Goal: Information Seeking & Learning: Check status

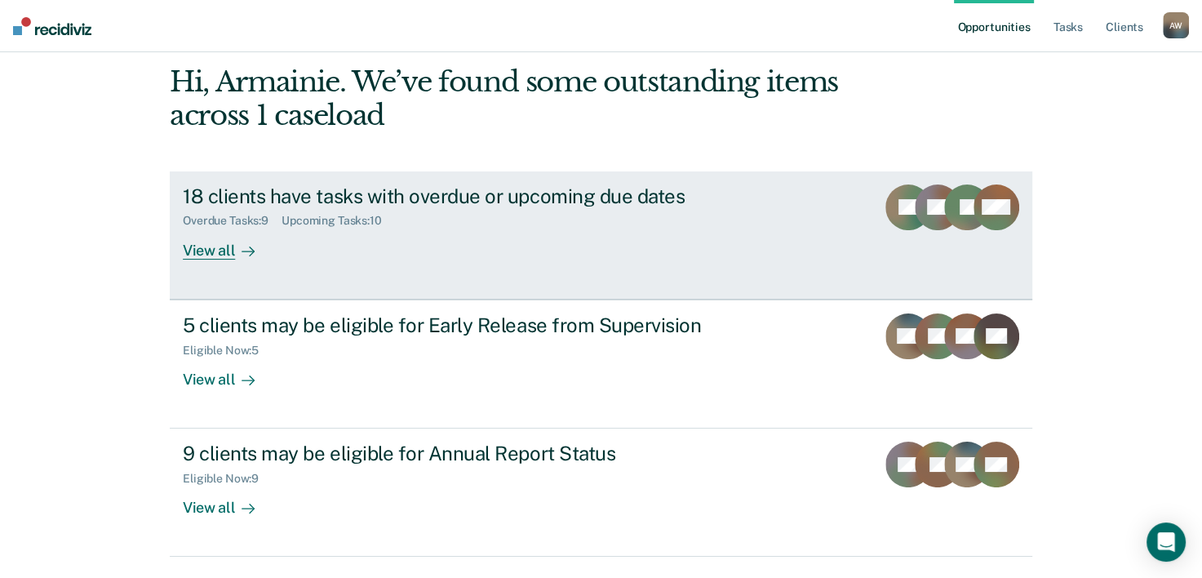
scroll to position [115, 0]
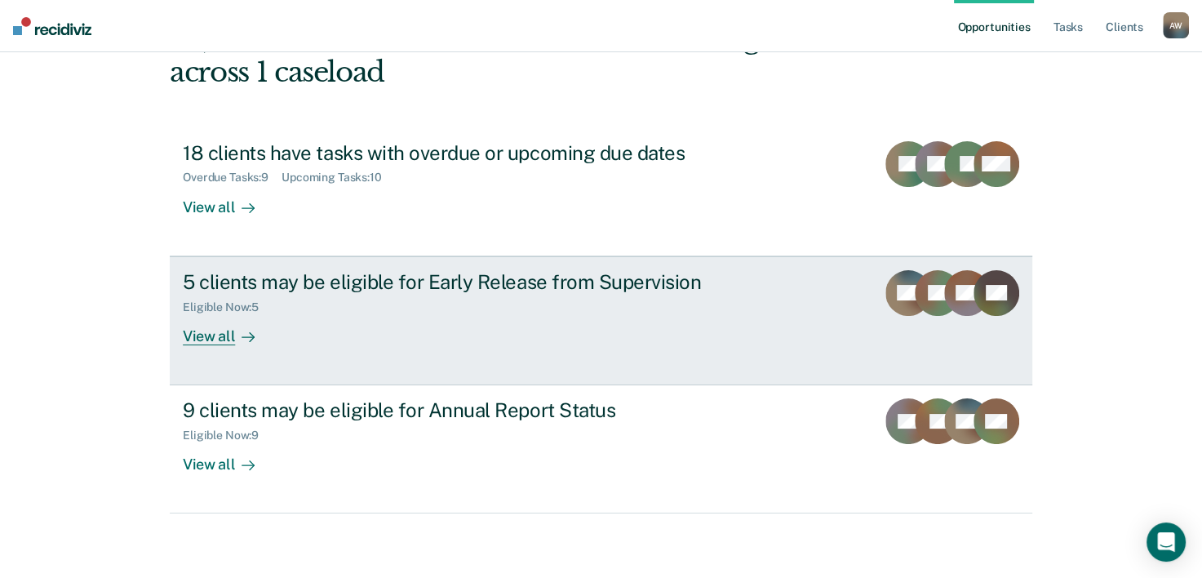
click at [224, 345] on link "5 clients may be eligible for Early Release from Supervision Eligible Now : 5 V…" at bounding box center [601, 320] width 862 height 129
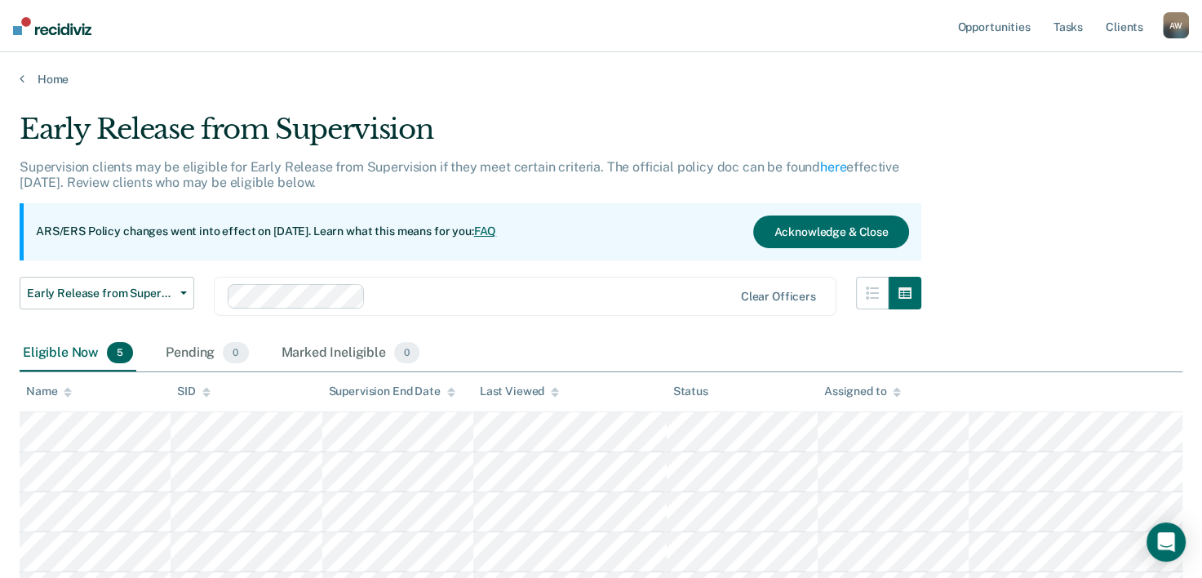
click at [52, 336] on div "Eligible Now 5" at bounding box center [78, 353] width 117 height 36
click at [46, 80] on link "Home" at bounding box center [601, 79] width 1162 height 15
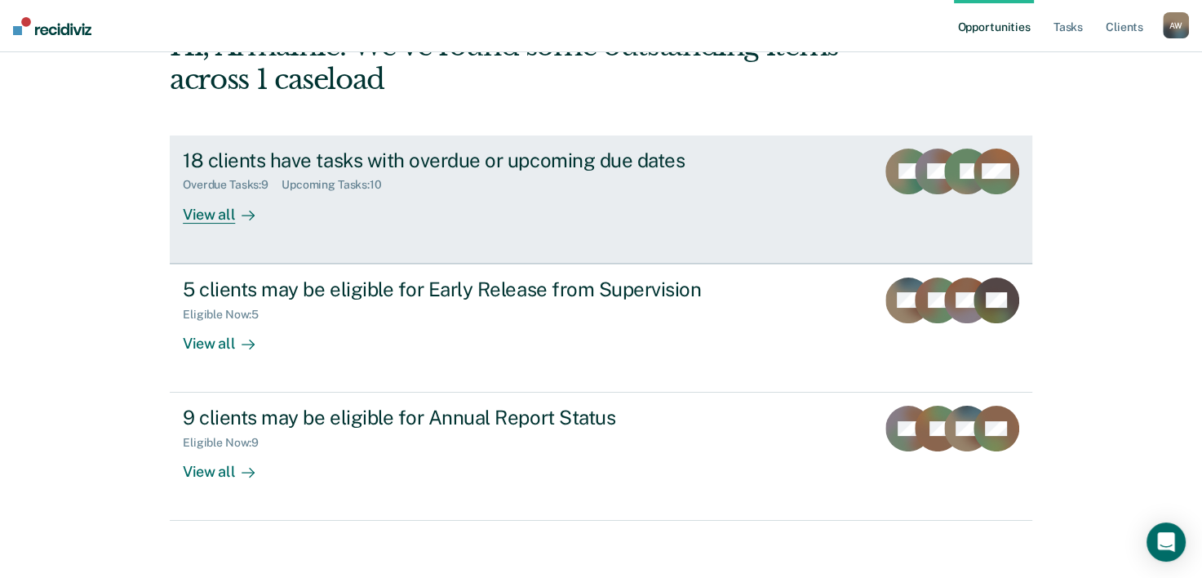
scroll to position [115, 0]
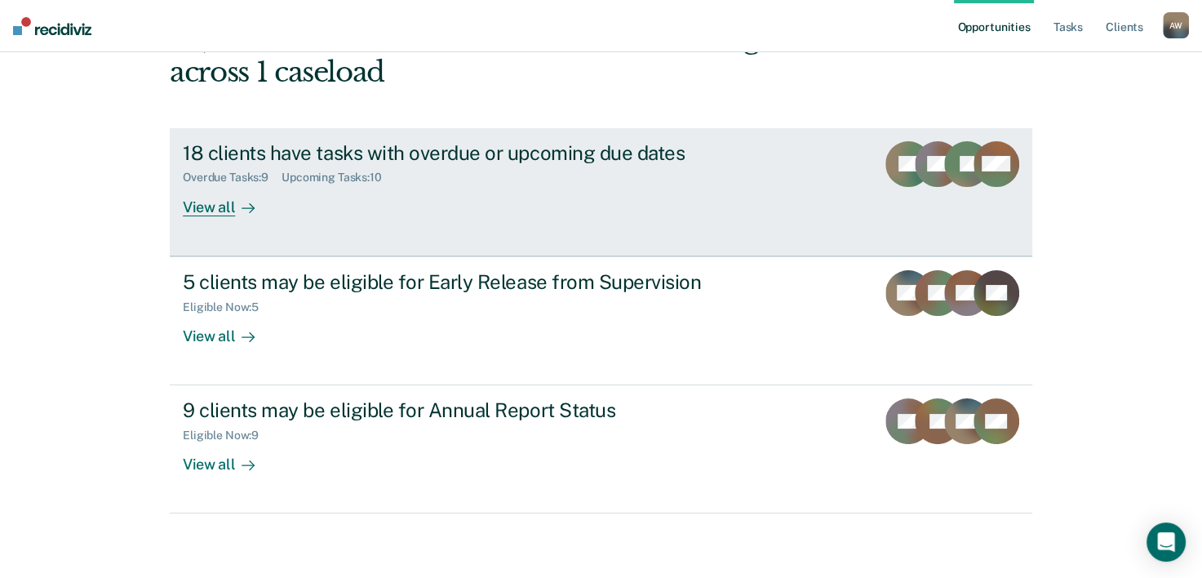
click at [461, 414] on div "9 clients may be eligible for Annual Report Status" at bounding box center [469, 410] width 573 height 24
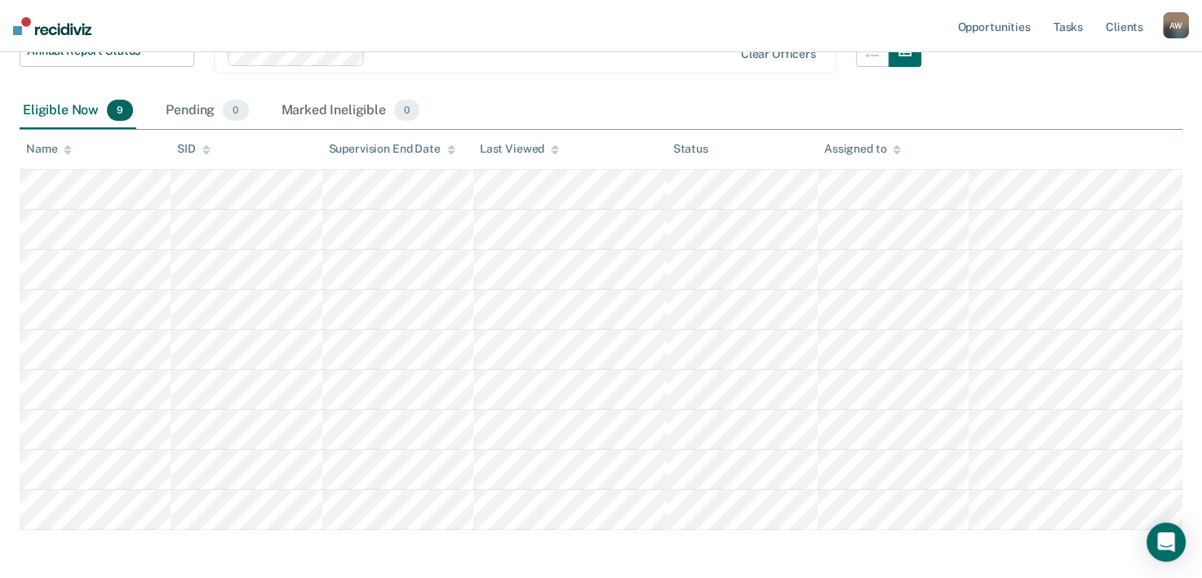
scroll to position [310, 0]
